Goal: Task Accomplishment & Management: Manage account settings

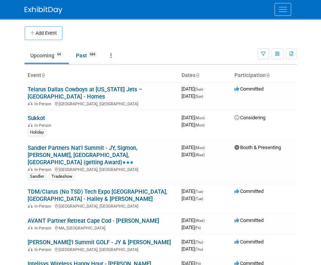
click at [132, 5] on div at bounding box center [161, 9] width 272 height 19
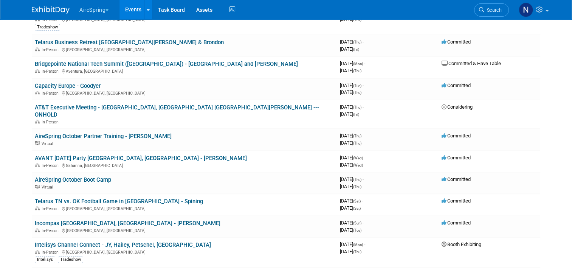
scroll to position [302, 0]
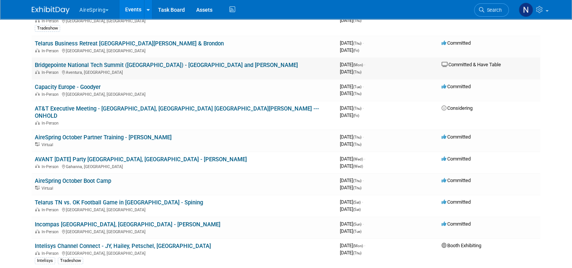
click at [99, 62] on link "Bridgepointe National Tech Summit ([GEOGRAPHIC_DATA]) - [GEOGRAPHIC_DATA] and […" at bounding box center [166, 65] width 263 height 7
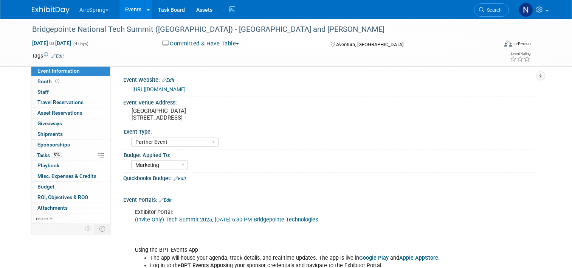
select select "Partner Event"
select select "Marketing"
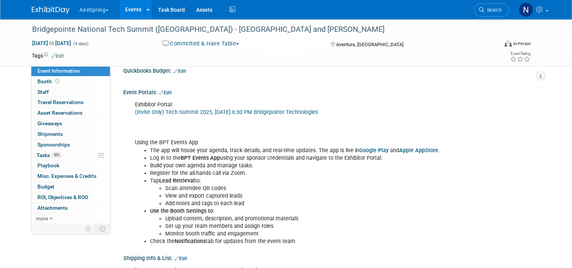
scroll to position [76, 0]
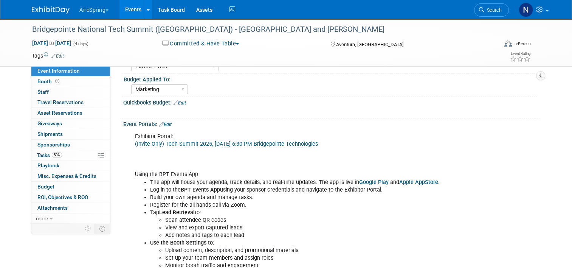
click at [209, 142] on link "(Invite Only) Tech Summit 2025, [DATE] 6:30 PM Bridgepointe Technologies" at bounding box center [226, 144] width 183 height 6
click at [43, 81] on span "Booth" at bounding box center [48, 81] width 23 height 6
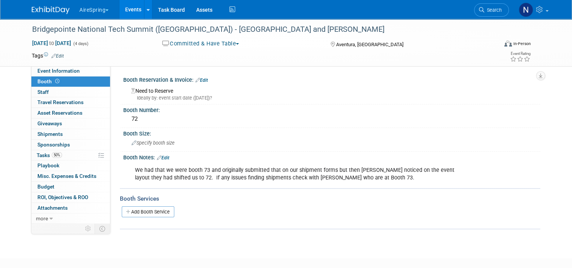
click at [46, 76] on link "Booth" at bounding box center [70, 81] width 79 height 10
click at [48, 72] on span "Event Information" at bounding box center [58, 71] width 42 height 6
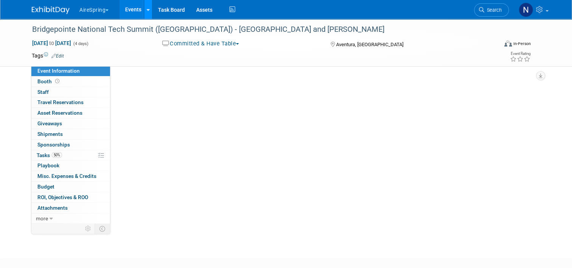
select select "Partner Event"
select select "Marketing"
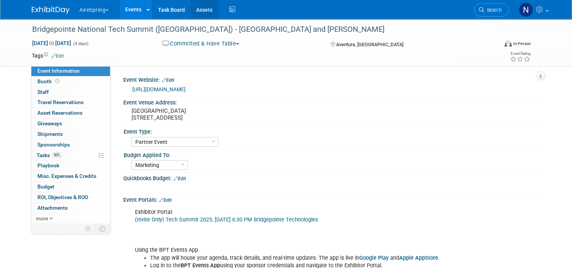
click at [202, 16] on link "Assets" at bounding box center [204, 9] width 28 height 19
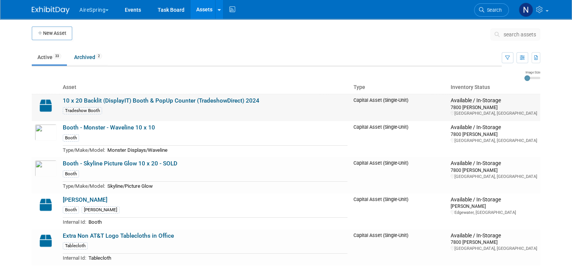
click at [127, 97] on link "10 x 20 Backlit (DisplayIT) Booth & PopUp Counter (TradeshowDirect) 2024" at bounding box center [161, 100] width 197 height 7
click at [130, 9] on link "Events" at bounding box center [133, 9] width 28 height 19
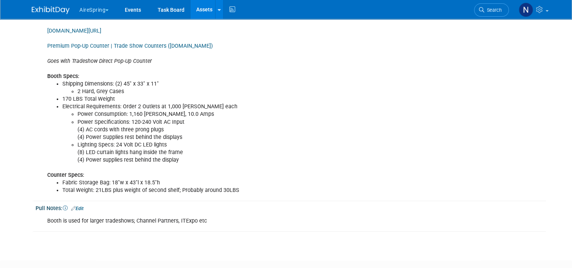
scroll to position [340, 0]
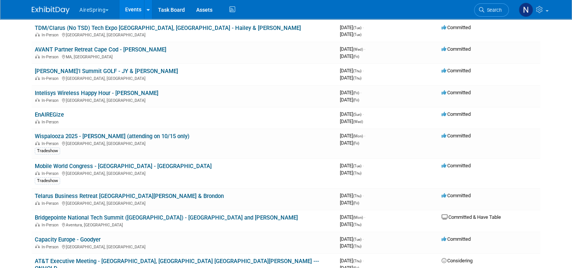
scroll to position [151, 0]
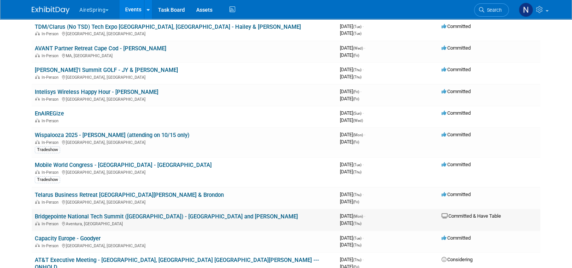
click at [49, 221] on span "In-Person" at bounding box center [51, 223] width 19 height 5
click at [44, 213] on link "Bridgepointe National Tech Summit ([GEOGRAPHIC_DATA]) - [GEOGRAPHIC_DATA] and […" at bounding box center [166, 216] width 263 height 7
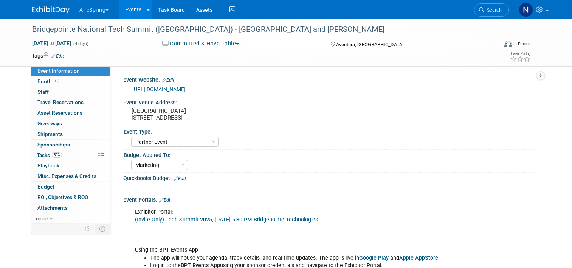
select select "Partner Event"
select select "Marketing"
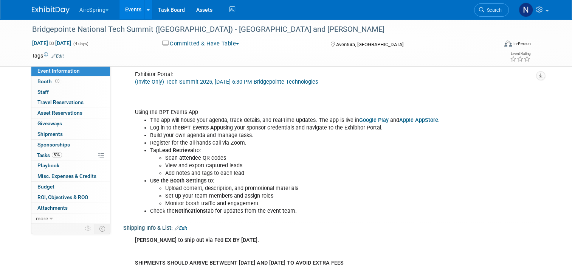
scroll to position [151, 0]
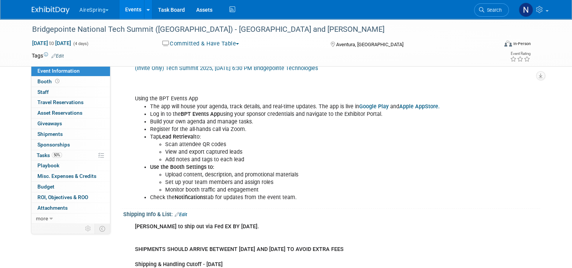
click at [183, 212] on link "Edit" at bounding box center [181, 214] width 12 height 5
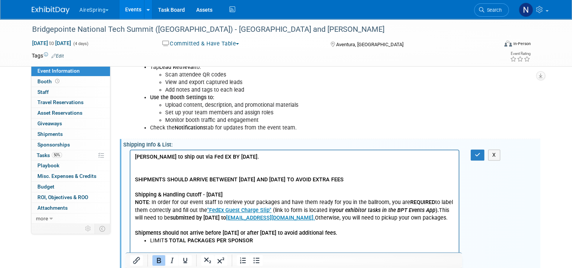
scroll to position [227, 0]
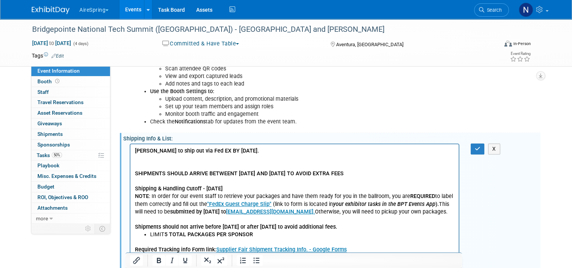
click at [187, 161] on p "[PERSON_NAME] to ship out via Fed EX BY [DATE]. SHIPMENTS SHOULD ARRIVE BETWEEN…" at bounding box center [294, 189] width 319 height 84
click at [147, 150] on b "[PERSON_NAME] to ship out via Fed EX BY [DATE]." at bounding box center [197, 150] width 124 height 6
drag, startPoint x: 146, startPoint y: 150, endPoint x: 124, endPoint y: 150, distance: 22.7
click at [148, 159] on p "Shipping Dept to ship out via Fed EX BY Monday, Oct 14th. SHIPMENTS SHOULD ARRI…" at bounding box center [294, 189] width 319 height 84
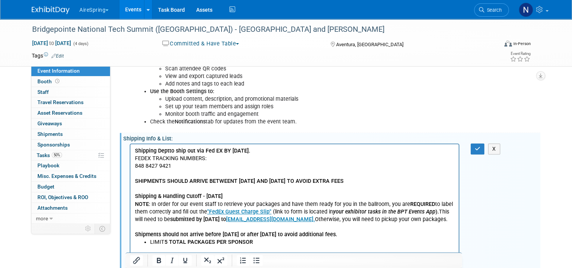
click at [135, 165] on p "848 8427 9421 SHIPMENTS SHOULD ARRIVE BETWEENT OCT 17TH AND OCT 20TH TO AVOID E…" at bounding box center [294, 200] width 319 height 76
drag, startPoint x: 178, startPoint y: 166, endPoint x: 134, endPoint y: 169, distance: 44.0
copy p "8848 8427 9421"
click at [478, 148] on button "button" at bounding box center [477, 148] width 14 height 11
